Goal: Navigation & Orientation: Find specific page/section

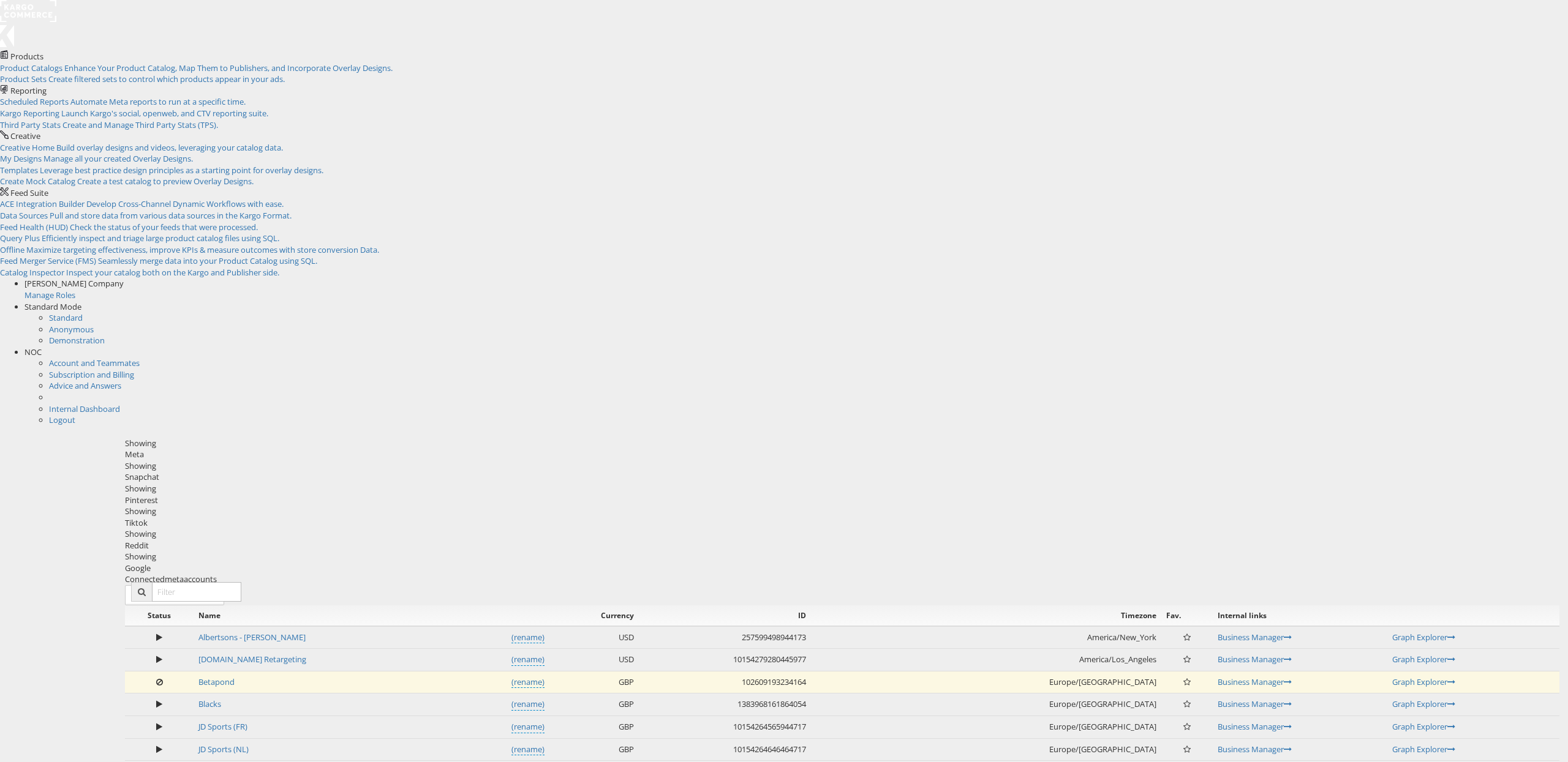
click at [41, 347] on span "NOC" at bounding box center [32, 352] width 17 height 11
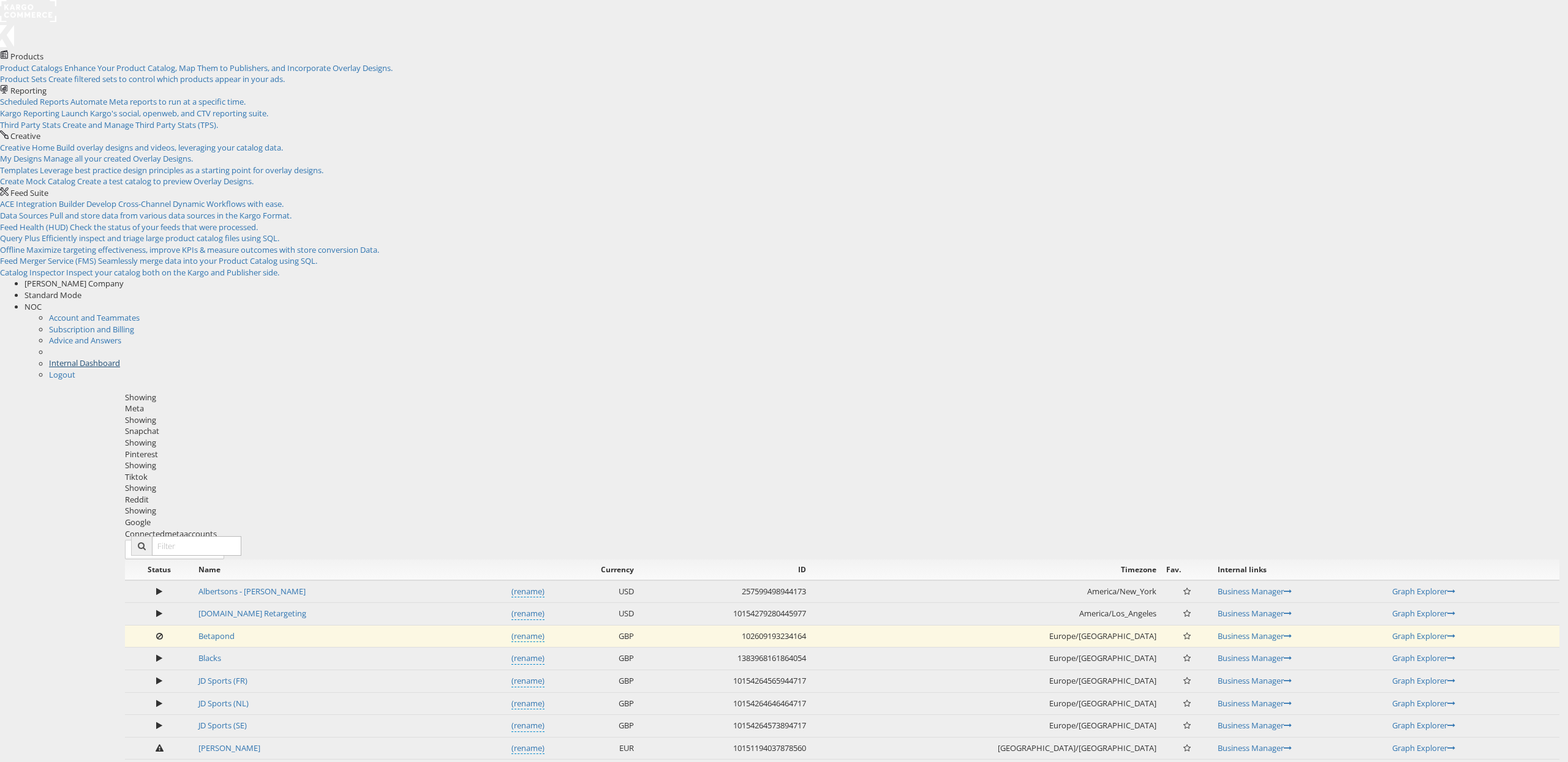
click at [120, 357] on link "Internal Dashboard" at bounding box center [84, 363] width 71 height 11
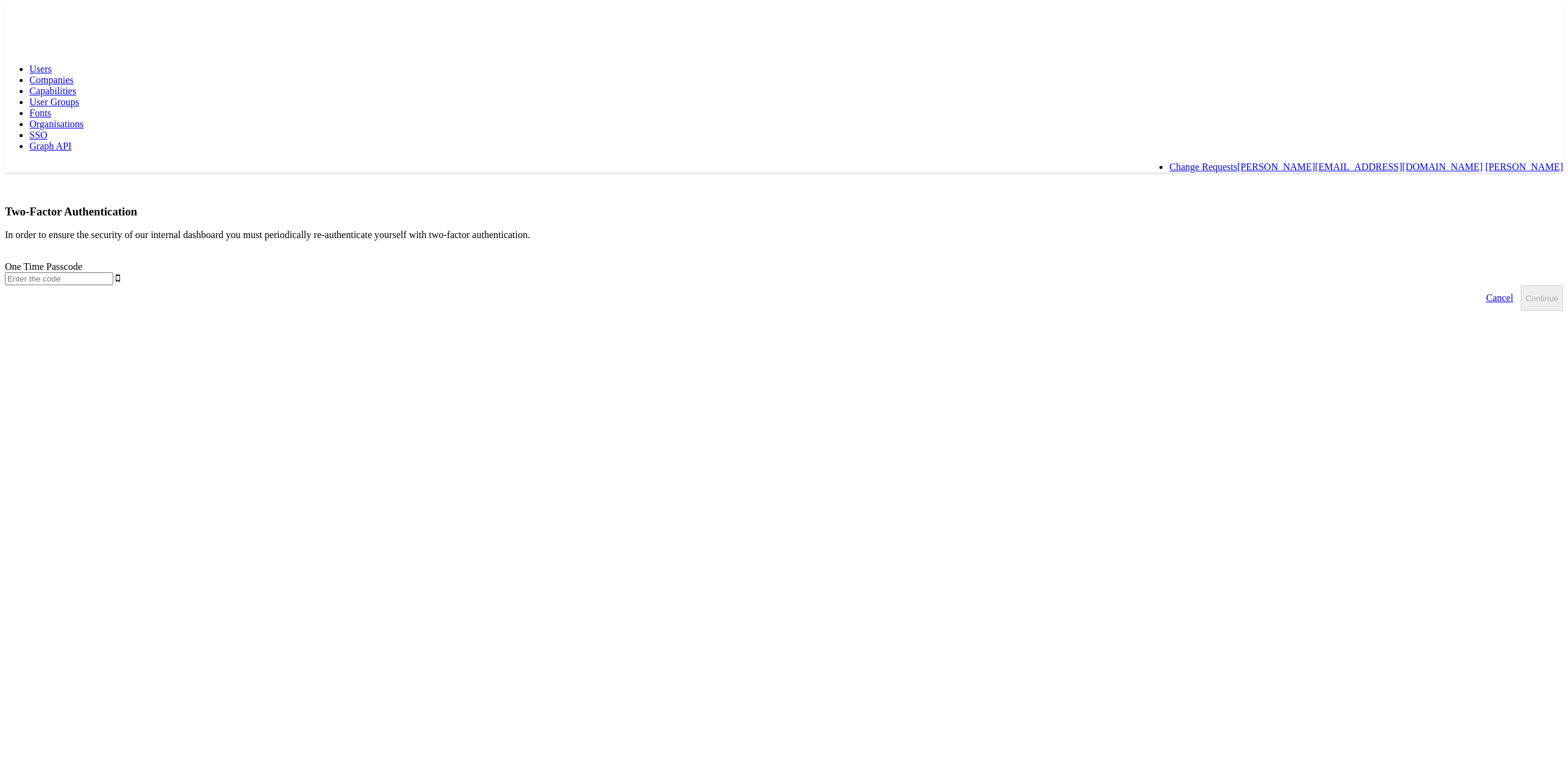
click at [114, 273] on input "text" at bounding box center [59, 279] width 109 height 13
type input "970610"
click at [1521, 285] on button "Continue" at bounding box center [1542, 298] width 42 height 26
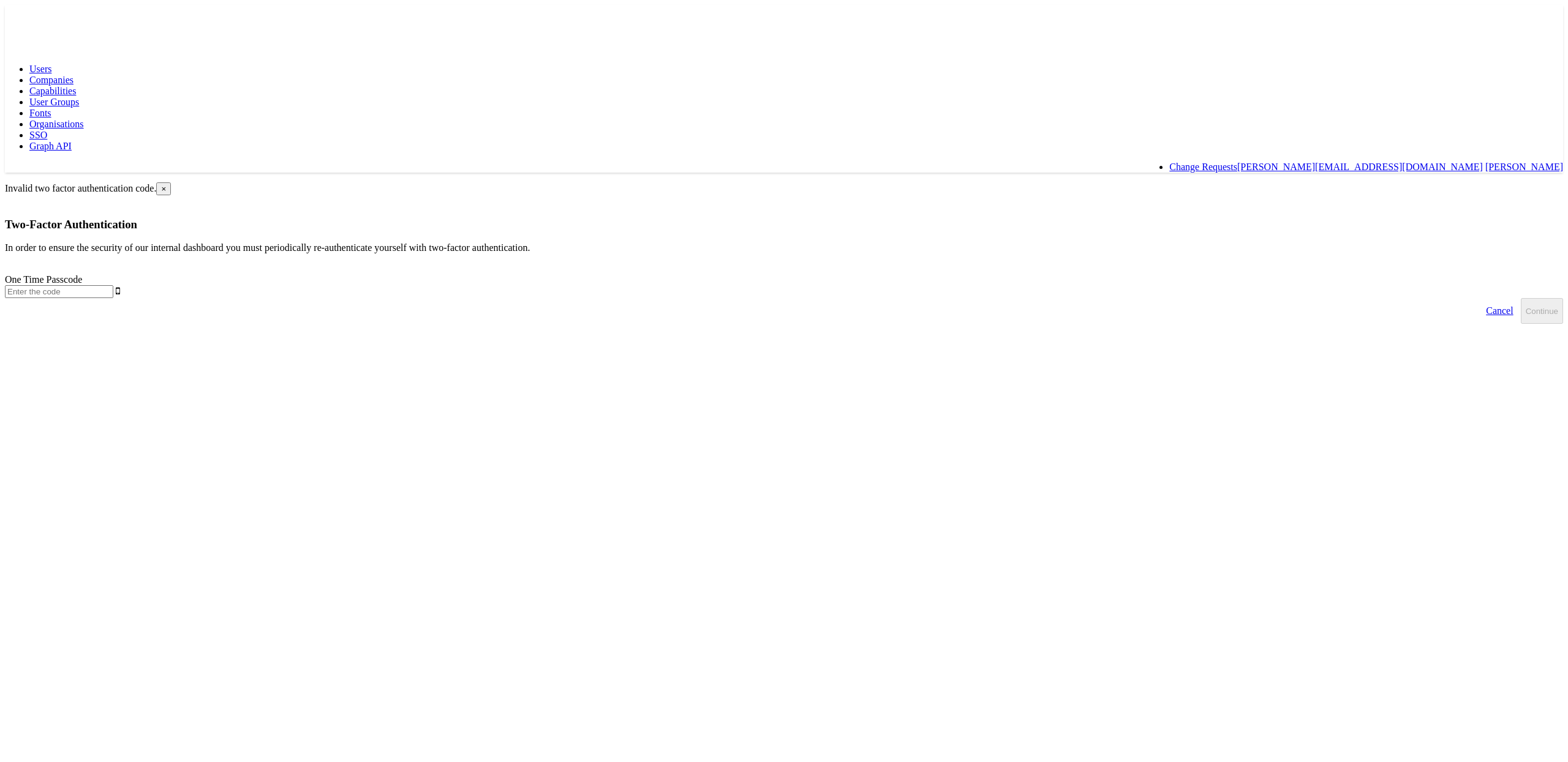
click at [114, 285] on input "text" at bounding box center [59, 291] width 109 height 13
type input "123306"
click at [1521, 298] on button "Continue" at bounding box center [1542, 311] width 42 height 26
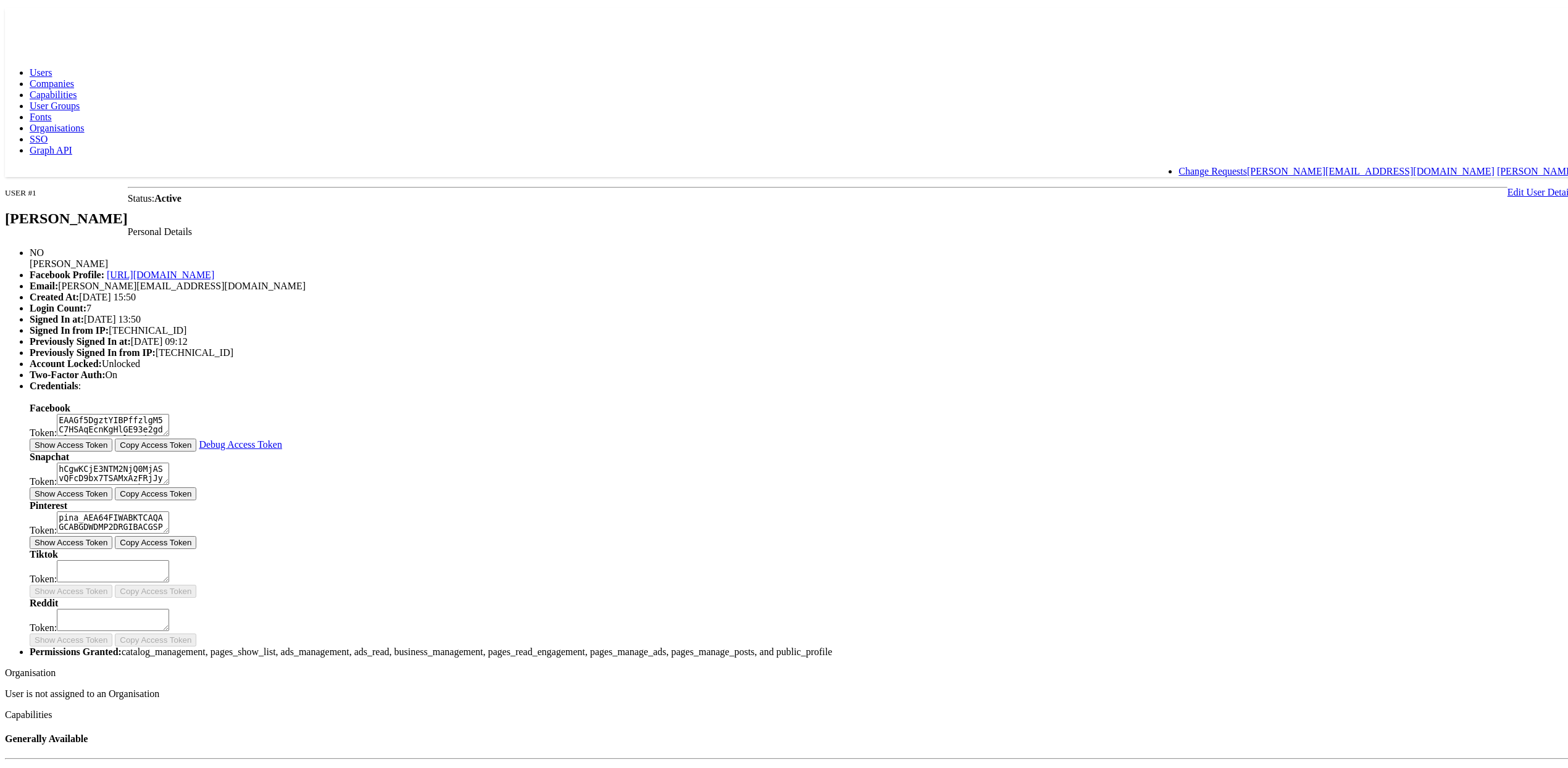
click at [74, 75] on span "Companies" at bounding box center [52, 80] width 44 height 11
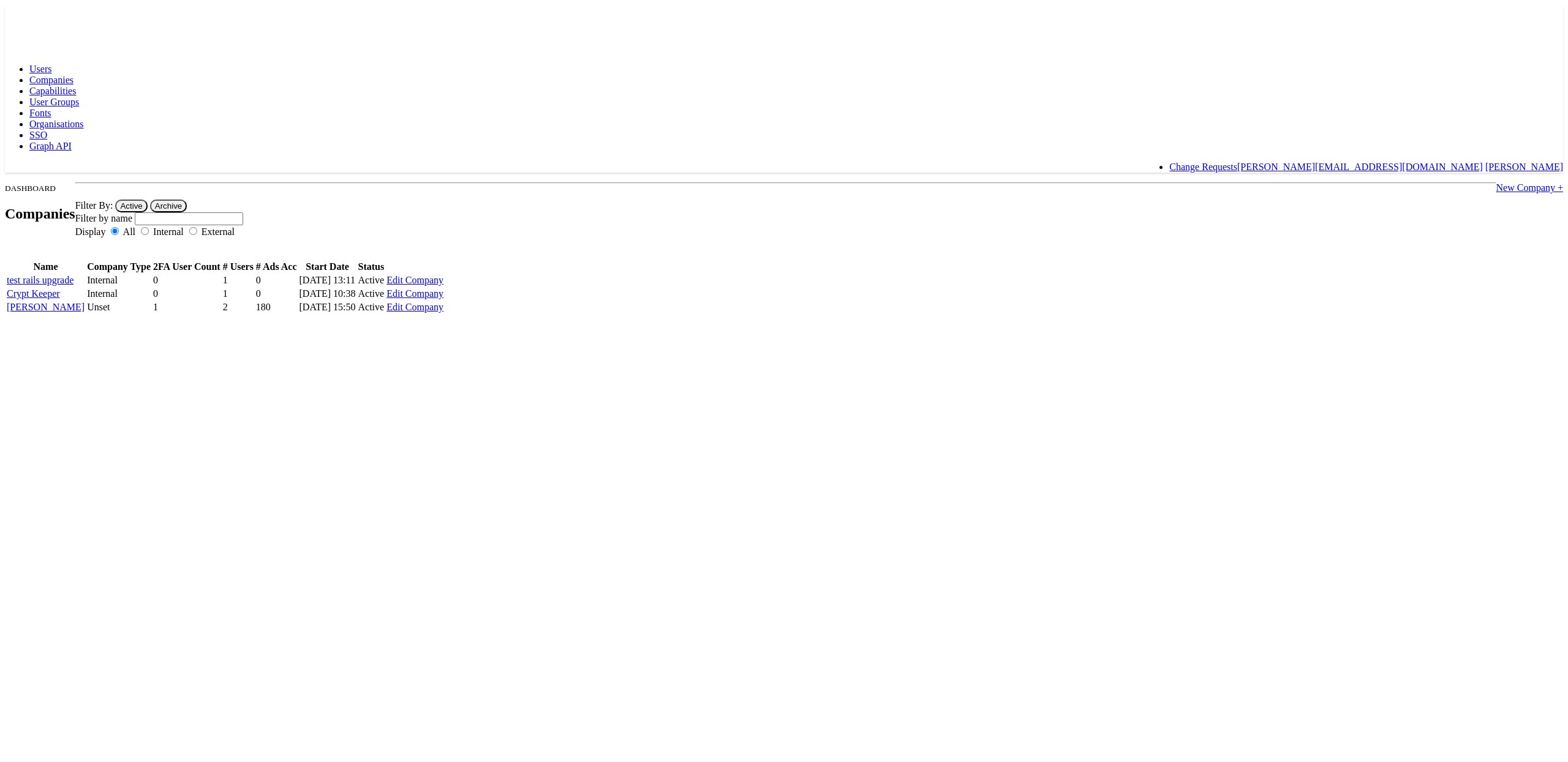
click at [76, 86] on span "Capabilities" at bounding box center [52, 91] width 46 height 11
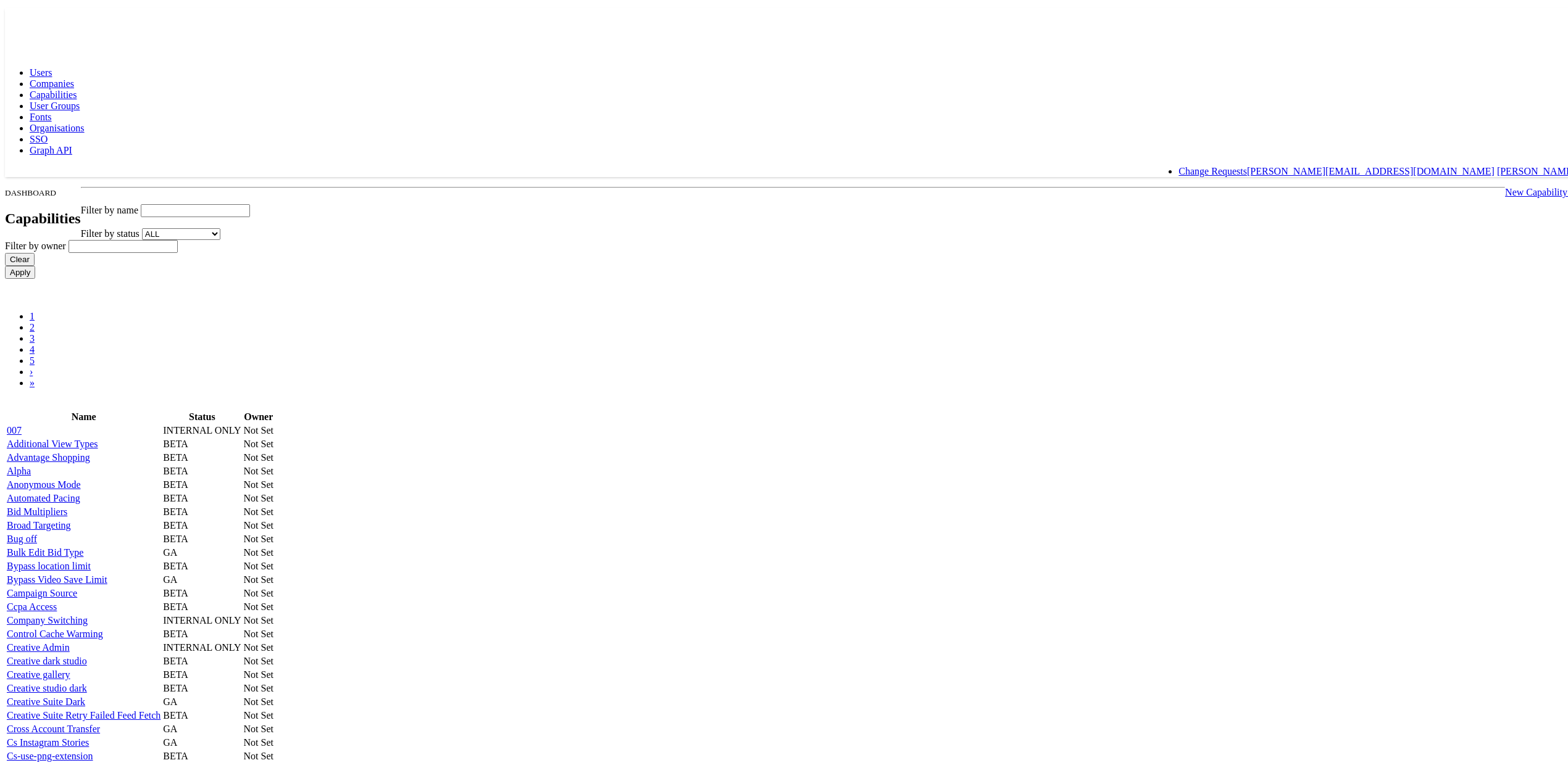
click at [79, 97] on span "User Groups" at bounding box center [54, 102] width 50 height 11
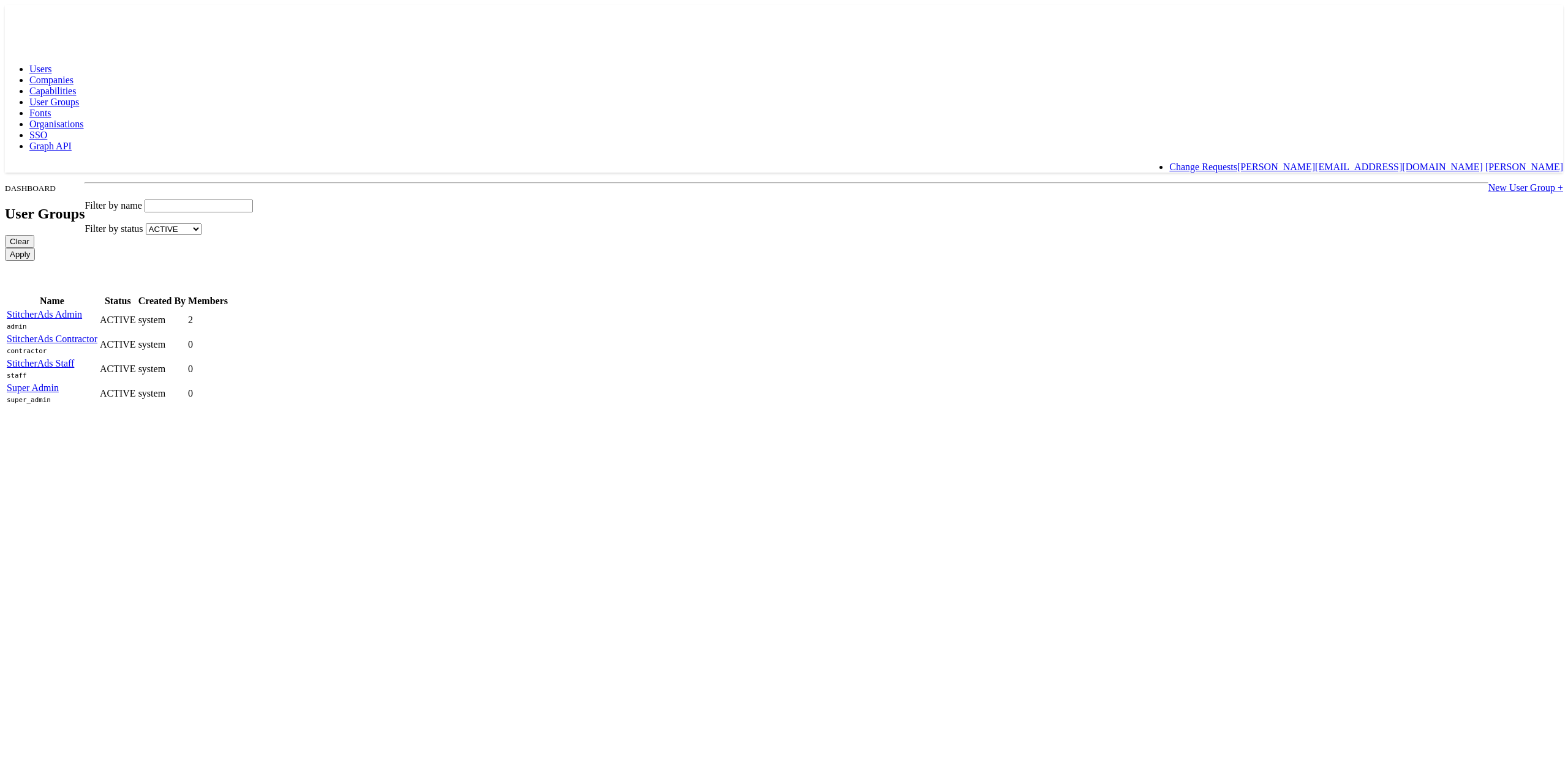
click at [51, 108] on span "Fonts" at bounding box center [40, 113] width 22 height 11
click at [84, 118] on span "Organisations" at bounding box center [56, 123] width 54 height 11
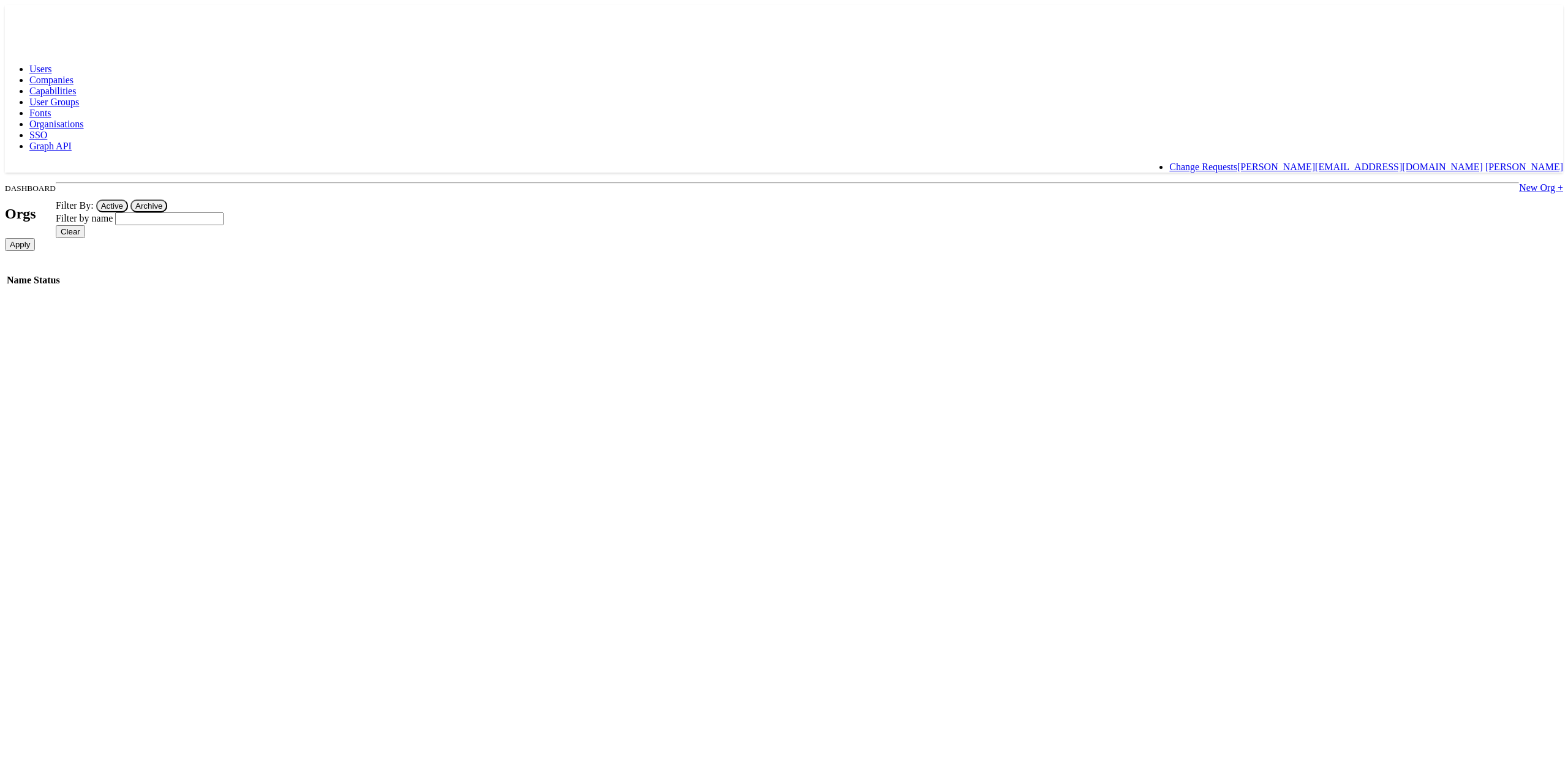
click at [47, 130] on span "SSO" at bounding box center [38, 135] width 18 height 11
click at [84, 118] on span "Organisations" at bounding box center [56, 123] width 54 height 11
click at [76, 86] on span "Capabilities" at bounding box center [52, 91] width 46 height 11
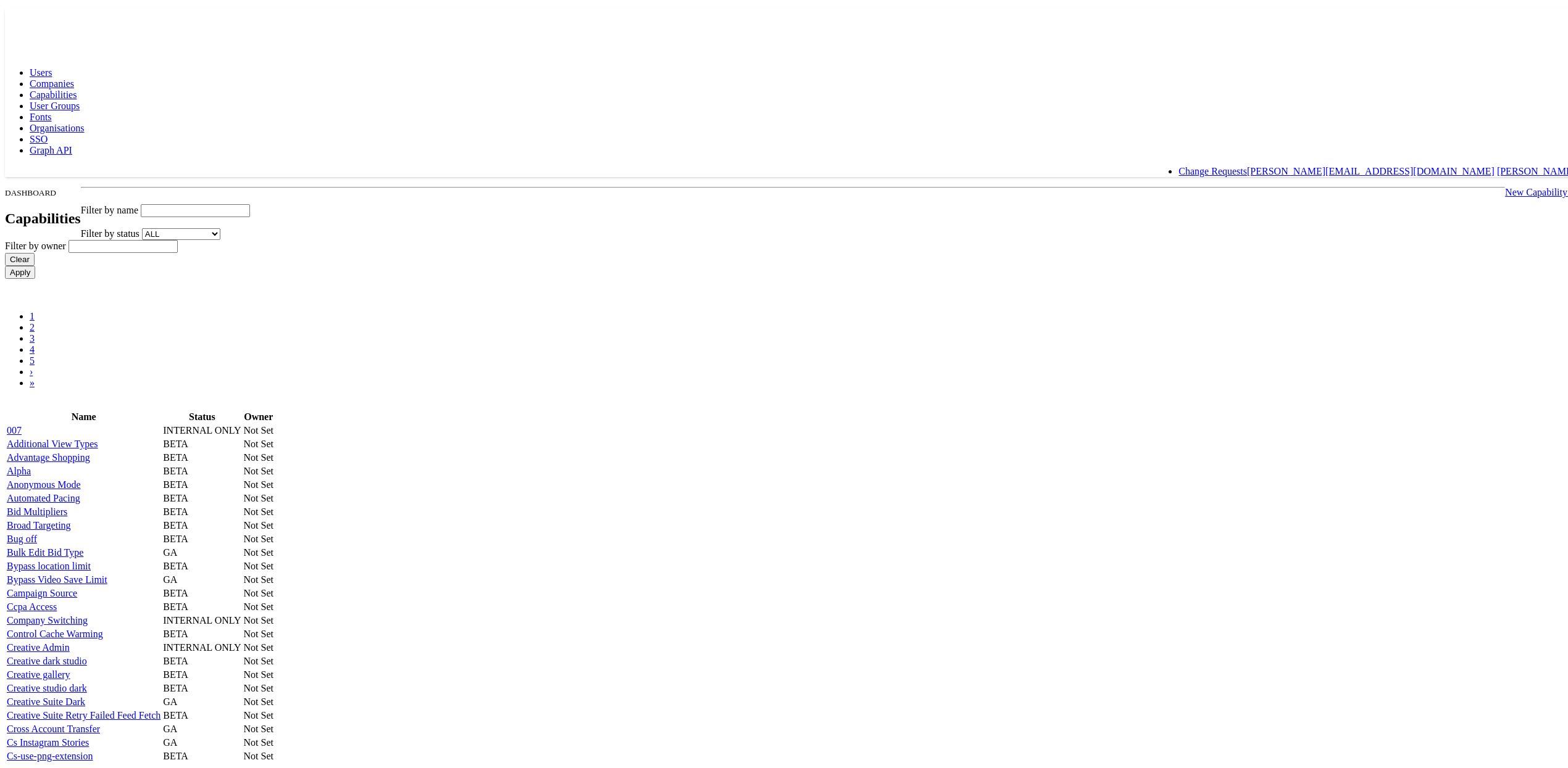
click at [52, 109] on span "Fonts" at bounding box center [40, 114] width 22 height 11
click at [79, 97] on link "User Groups" at bounding box center [54, 102] width 50 height 11
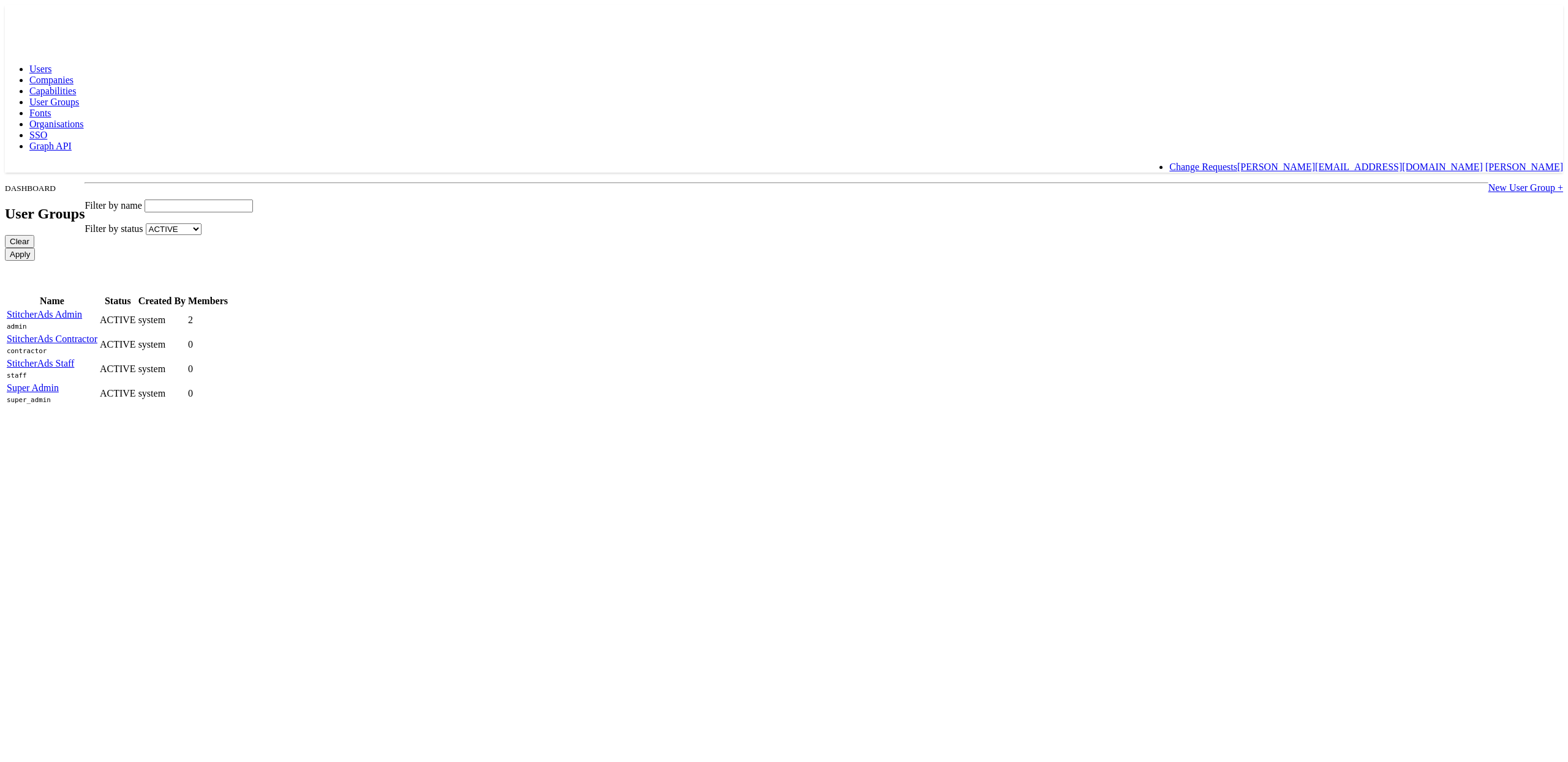
click at [76, 86] on span "Capabilities" at bounding box center [52, 91] width 46 height 11
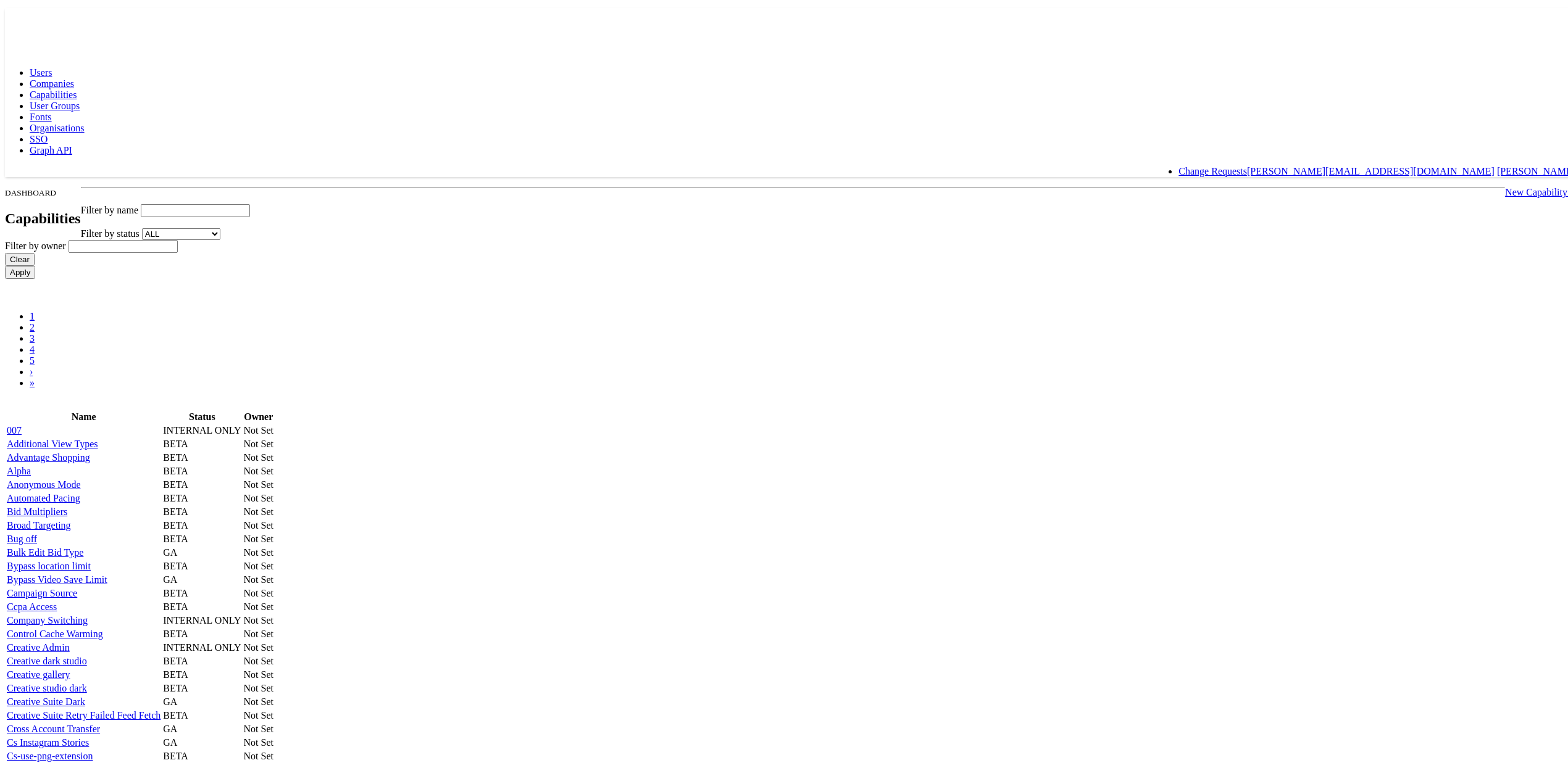
click at [74, 75] on span "Companies" at bounding box center [52, 80] width 44 height 11
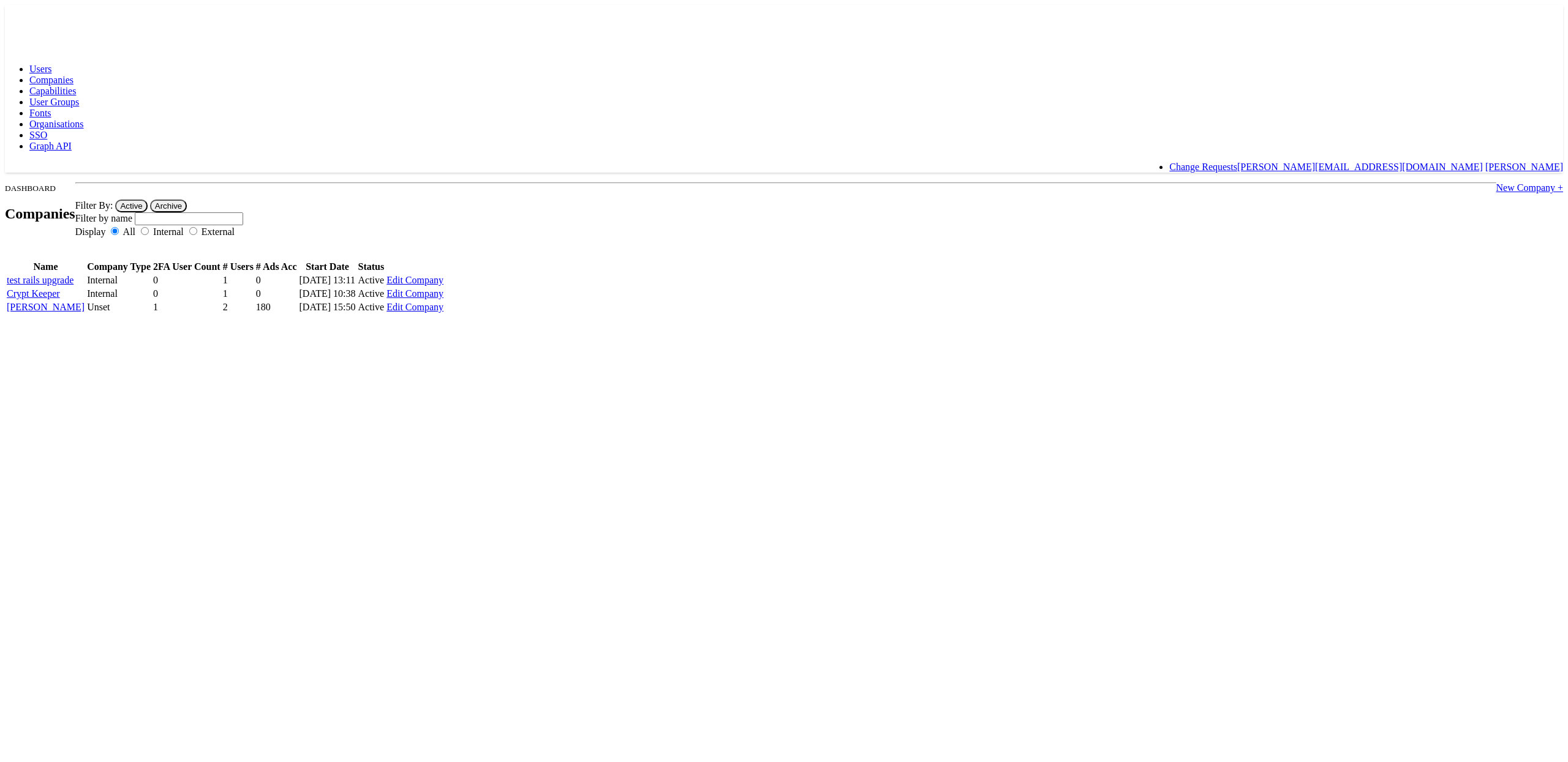
click at [51, 63] on span "Users" at bounding box center [40, 68] width 22 height 11
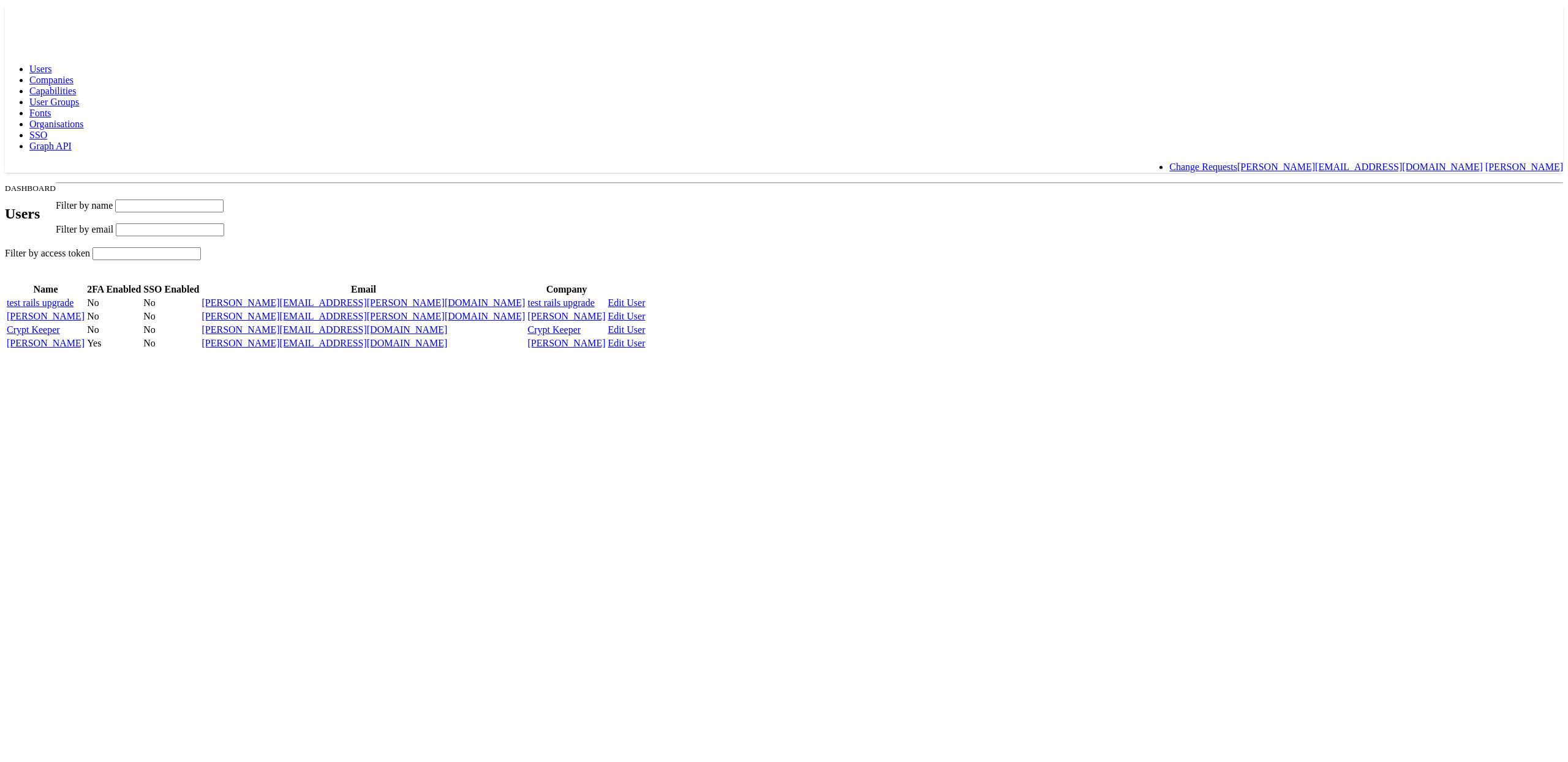
click at [74, 75] on link "Companies" at bounding box center [51, 80] width 44 height 11
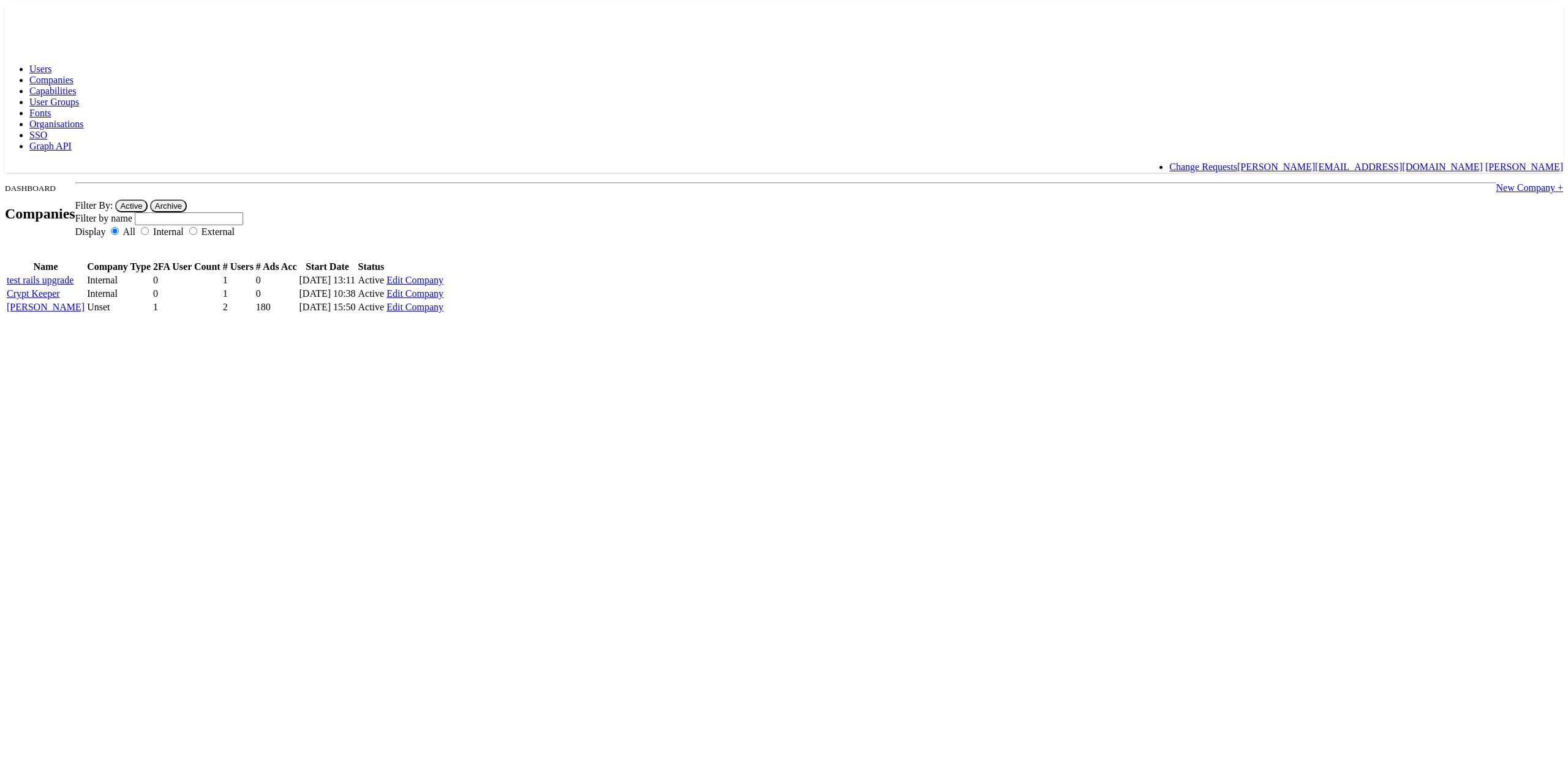
click at [51, 63] on span "Users" at bounding box center [40, 68] width 22 height 11
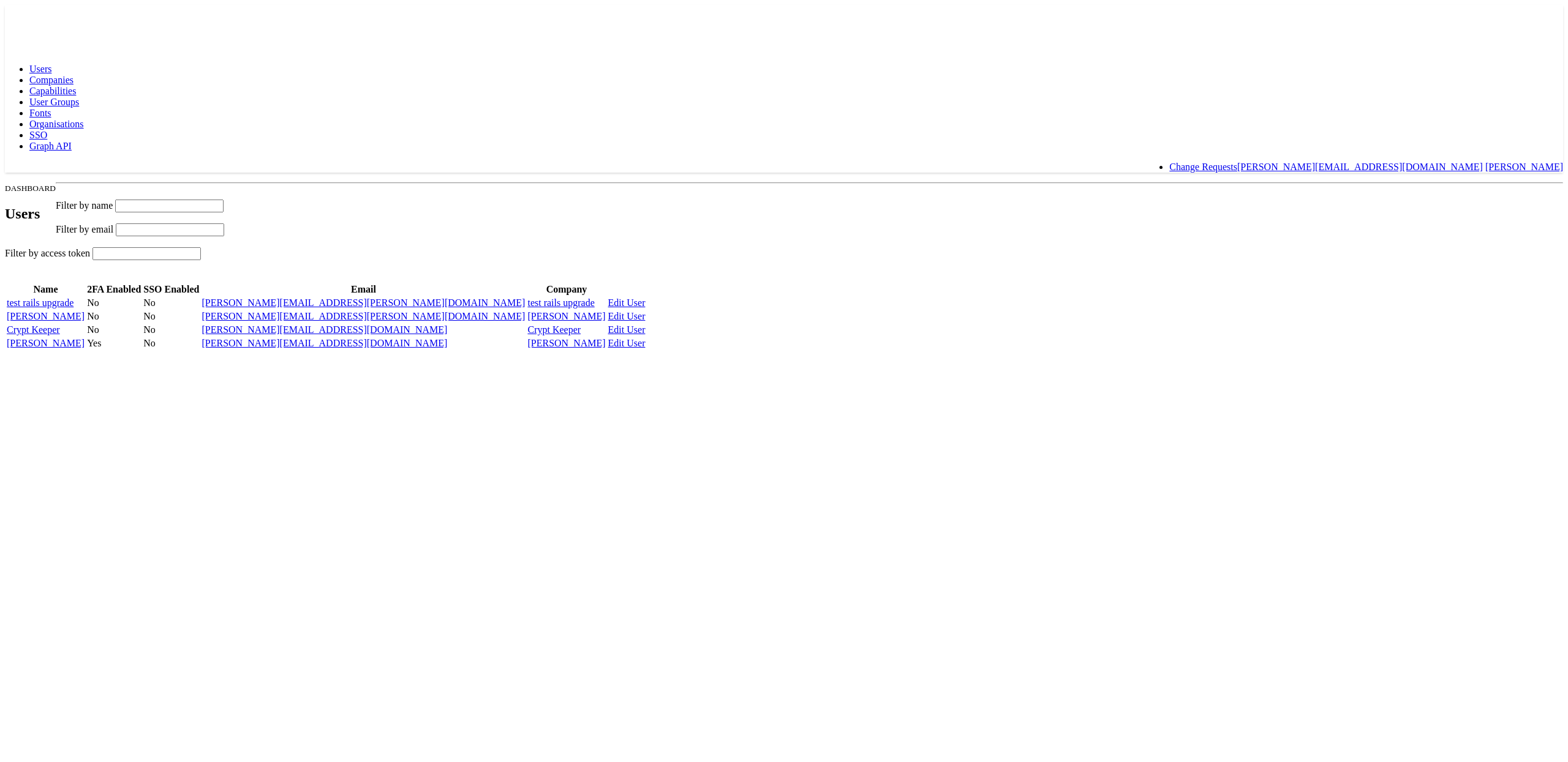
click at [76, 86] on span "Capabilities" at bounding box center [52, 91] width 46 height 11
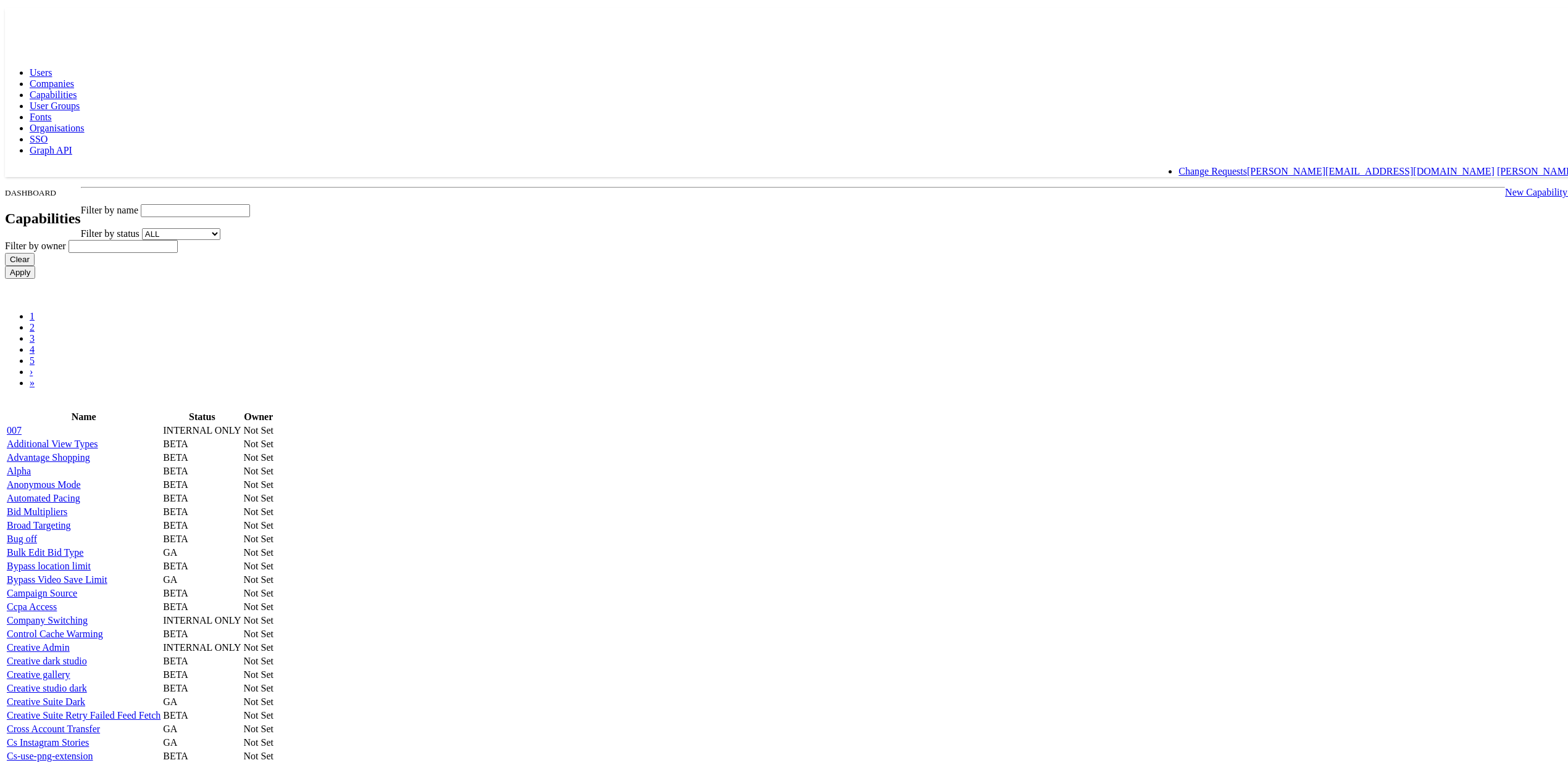
click at [79, 97] on span "User Groups" at bounding box center [54, 102] width 50 height 11
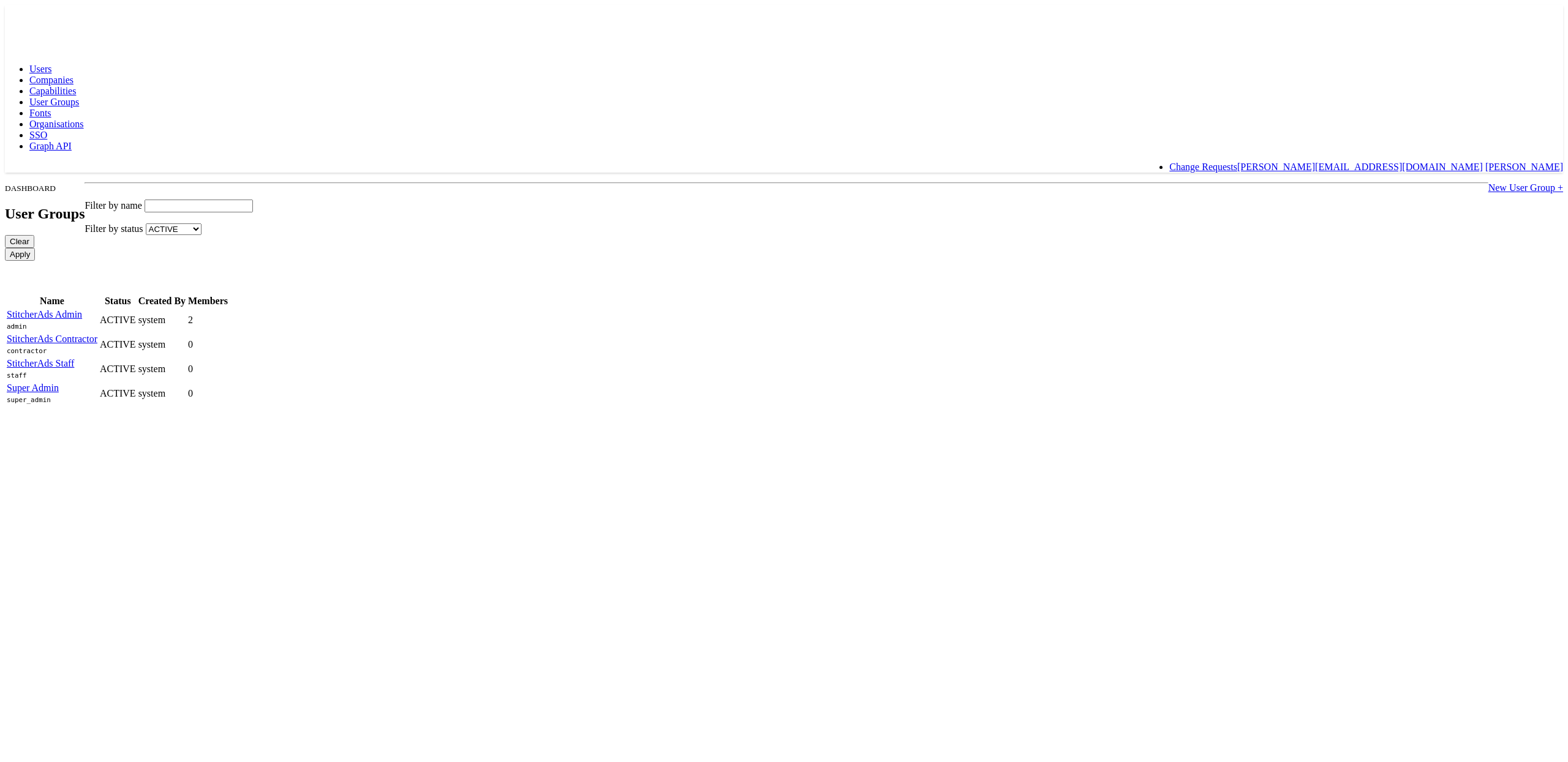
click at [51, 108] on span "Fonts" at bounding box center [40, 113] width 22 height 11
